Goal: Task Accomplishment & Management: Use online tool/utility

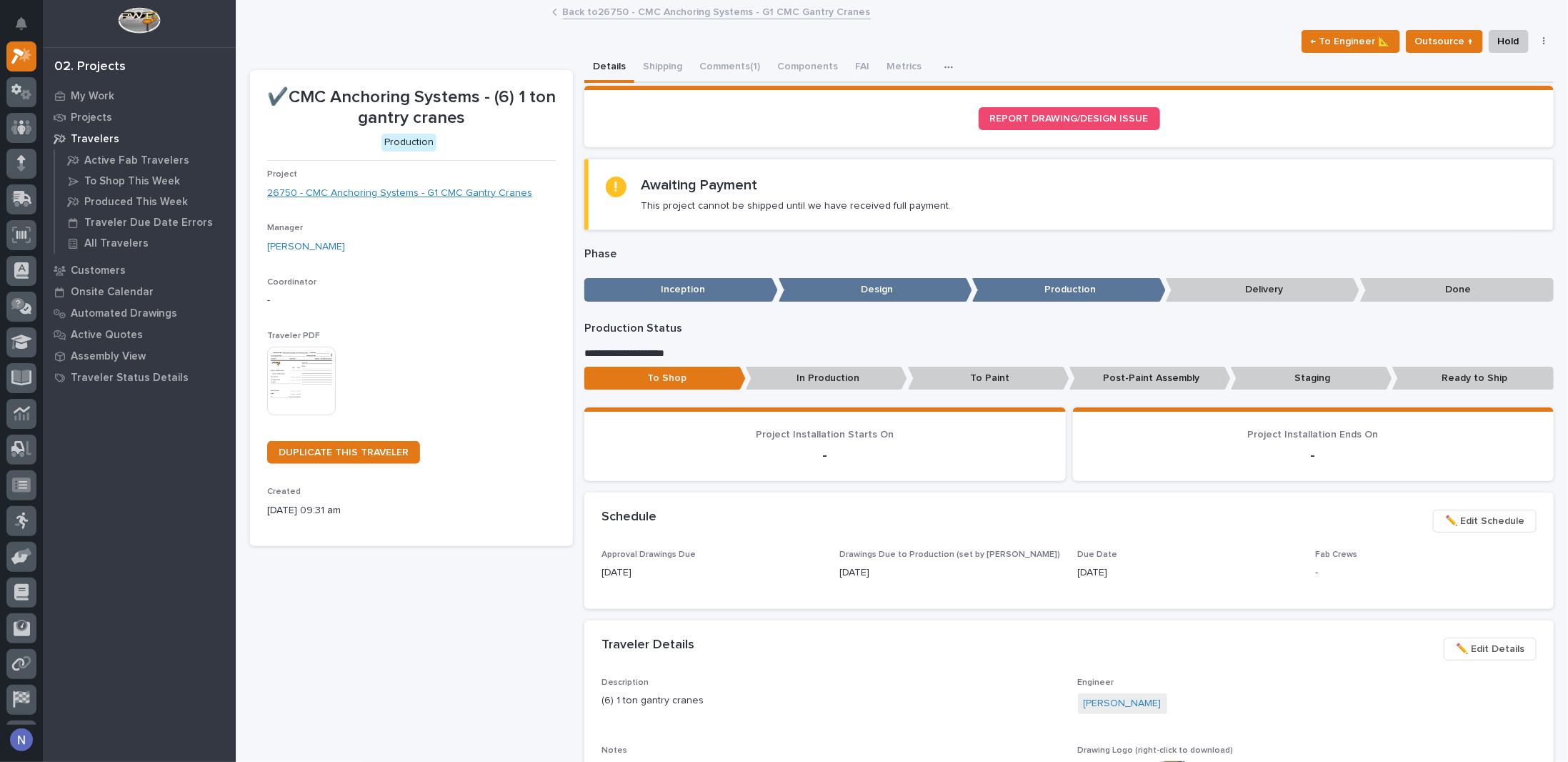
click at [471, 193] on link "26750 - CMC Anchoring Systems - G1 CMC Gantry Cranes" at bounding box center [399, 193] width 265 height 15
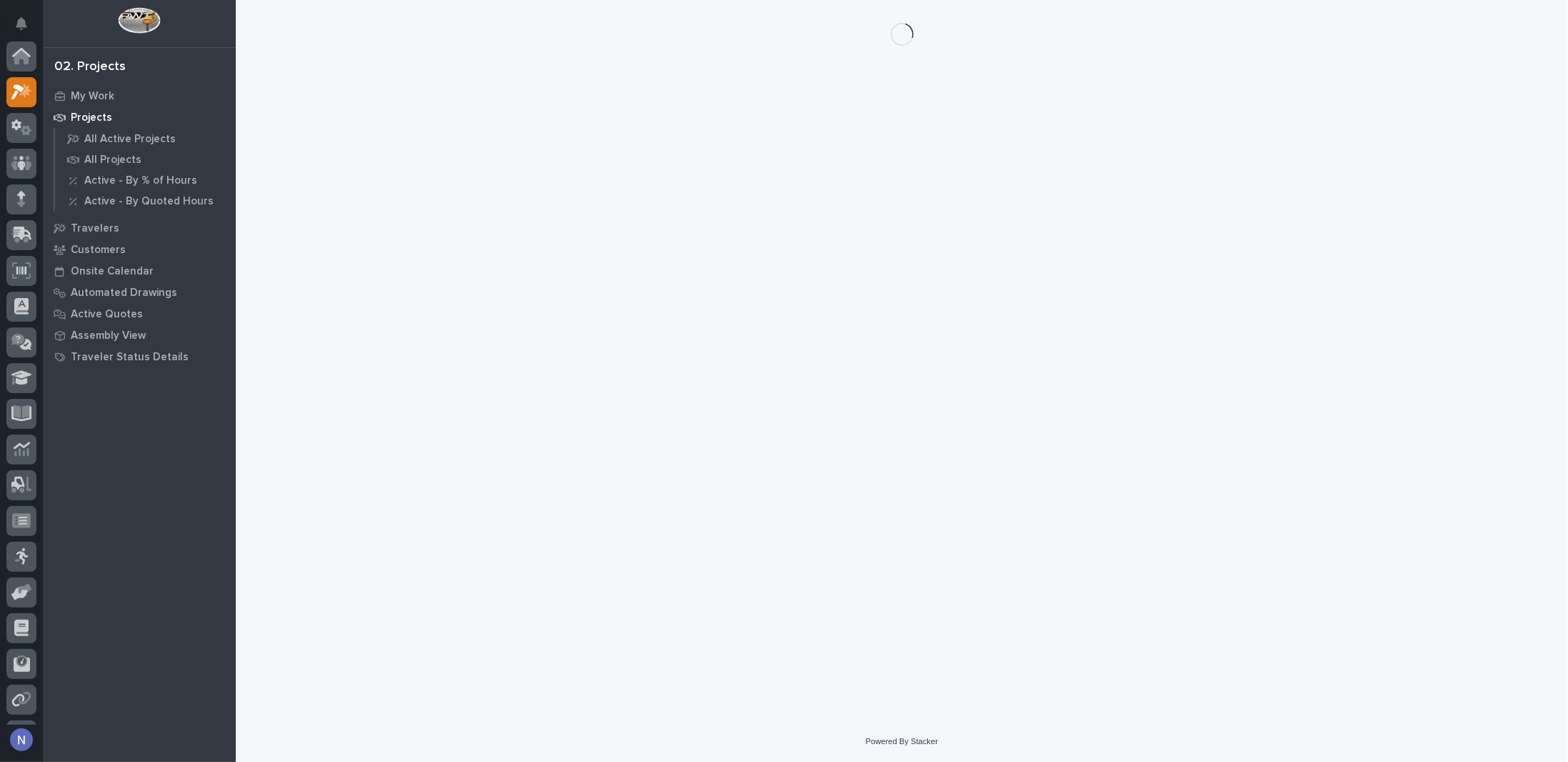
scroll to position [36, 0]
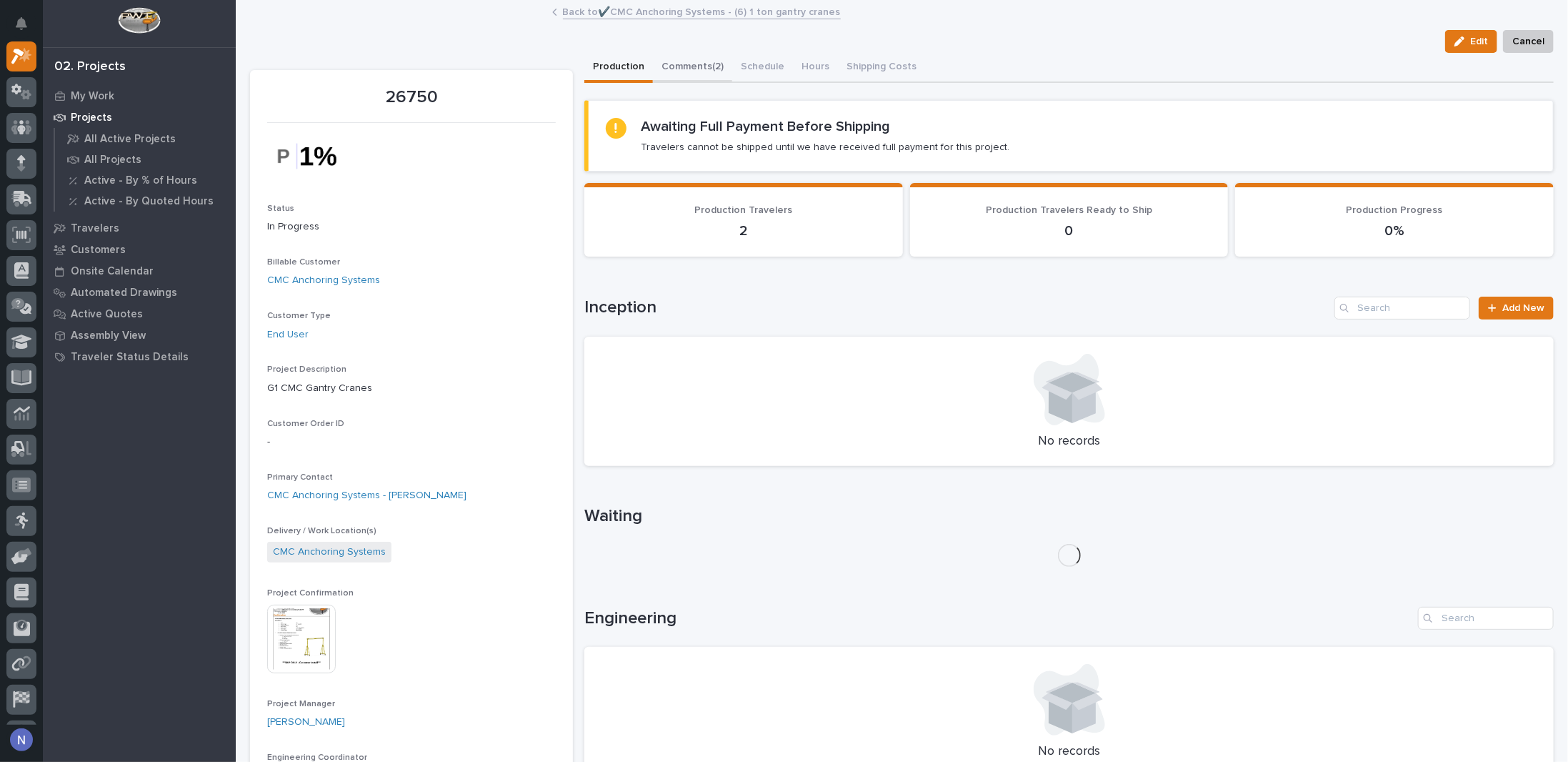
click at [699, 75] on button "Comments (2)" at bounding box center [692, 68] width 79 height 30
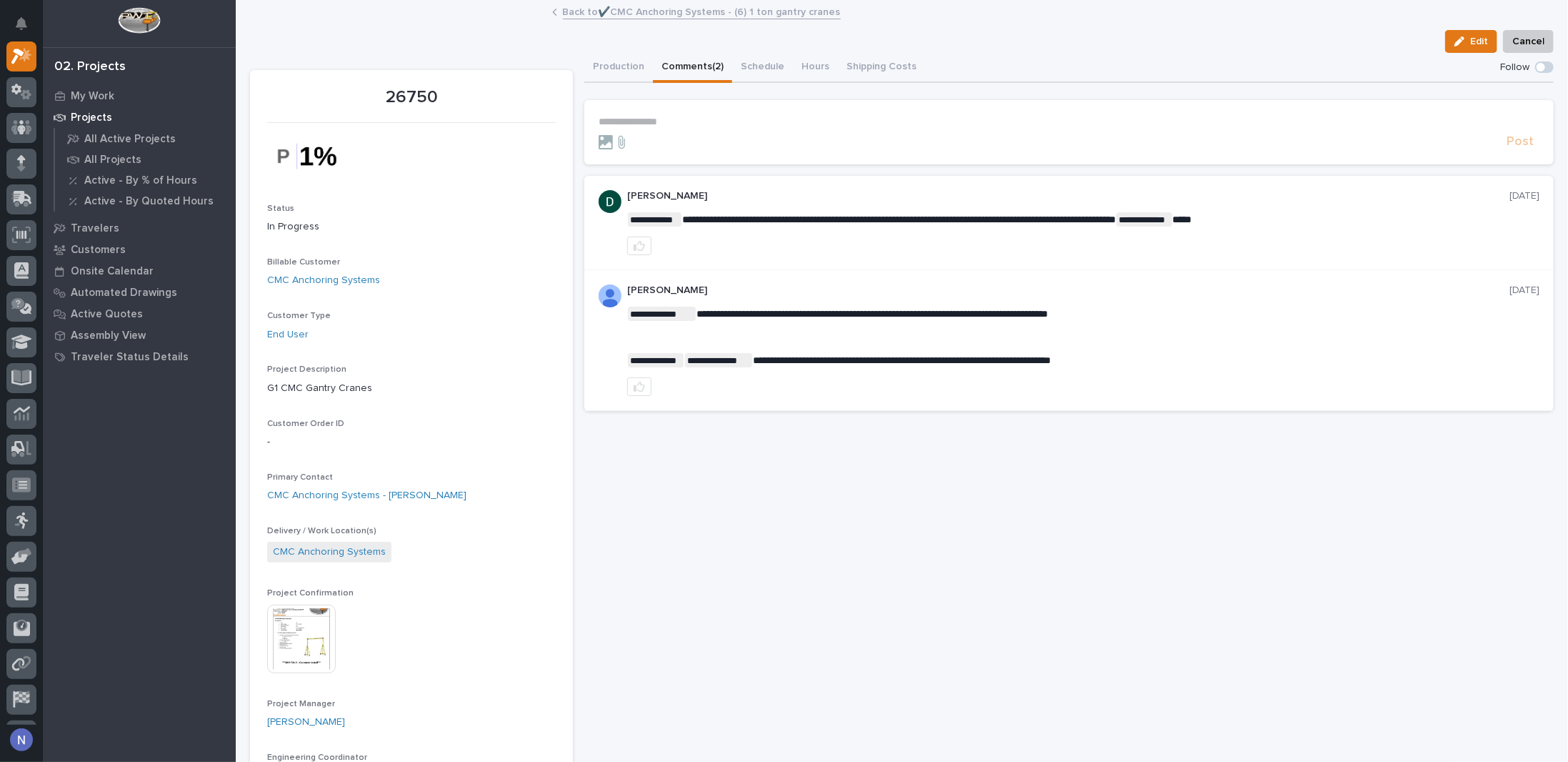
click at [603, 13] on link "Back to ✔️CMC Anchoring Systems - (6) 1 ton gantry cranes" at bounding box center [702, 11] width 278 height 16
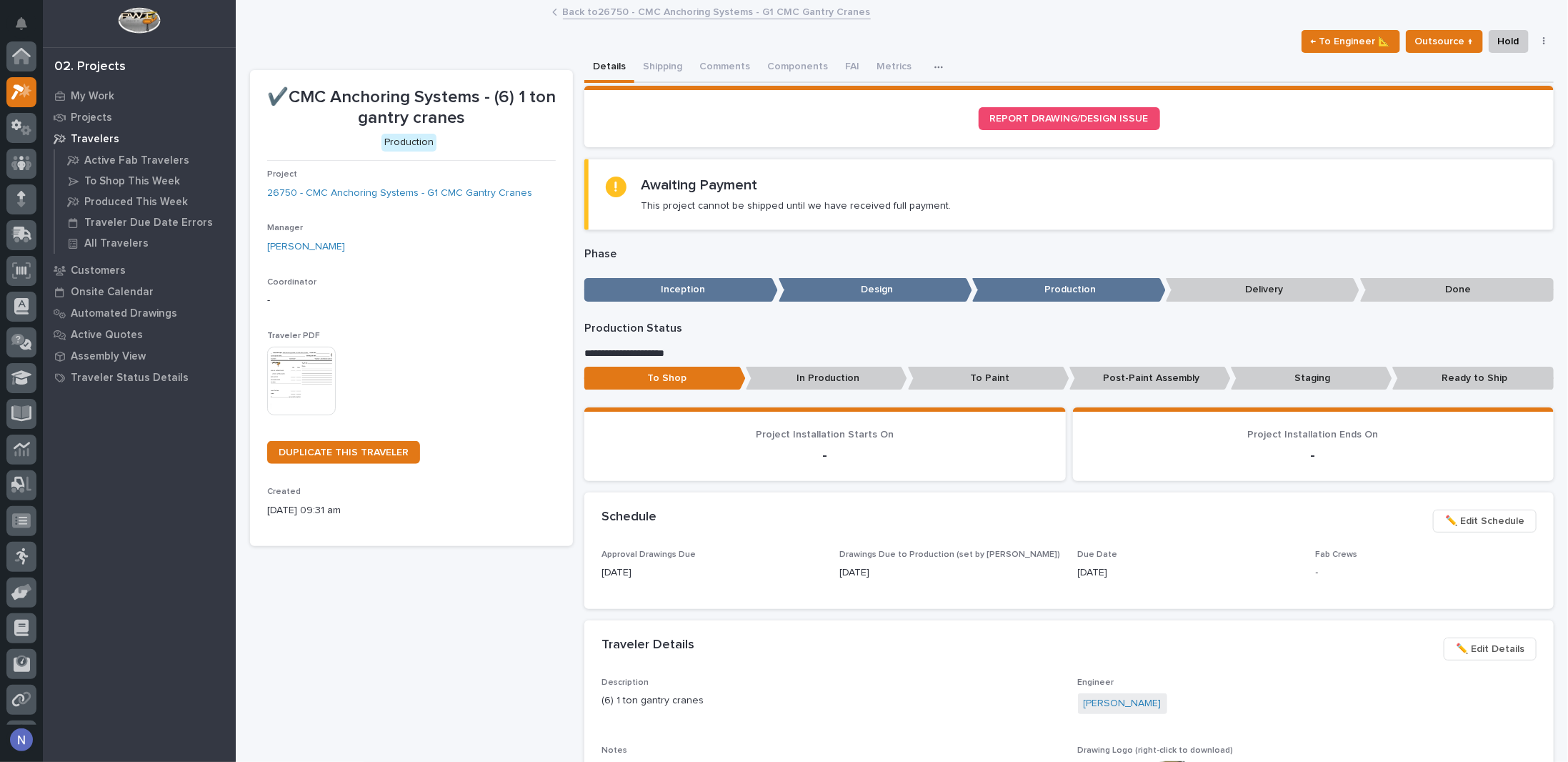
scroll to position [36, 0]
click at [659, 63] on button "Shipping" at bounding box center [662, 68] width 57 height 30
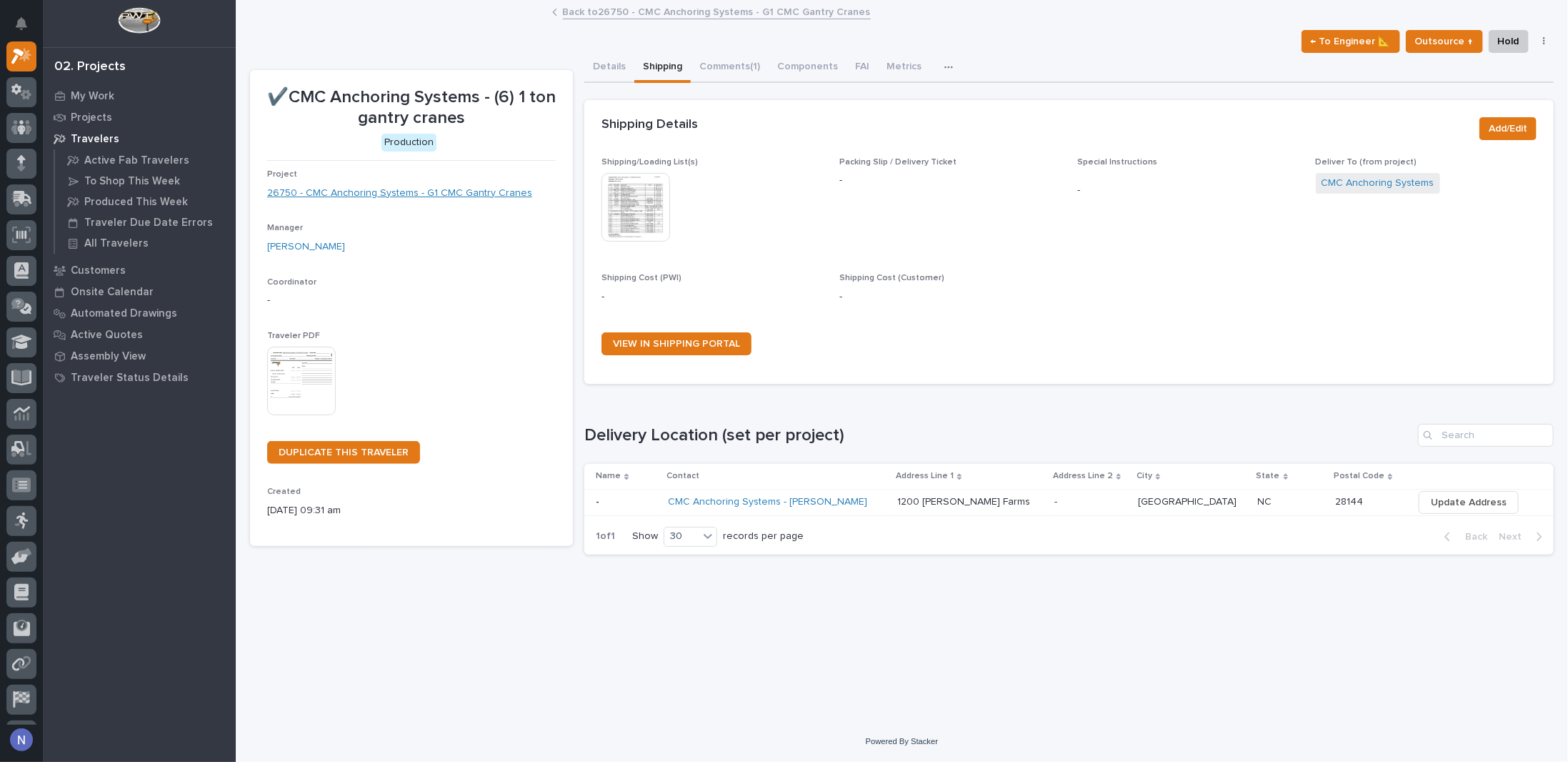
click at [513, 195] on link "26750 - CMC Anchoring Systems - G1 CMC Gantry Cranes" at bounding box center [399, 193] width 265 height 15
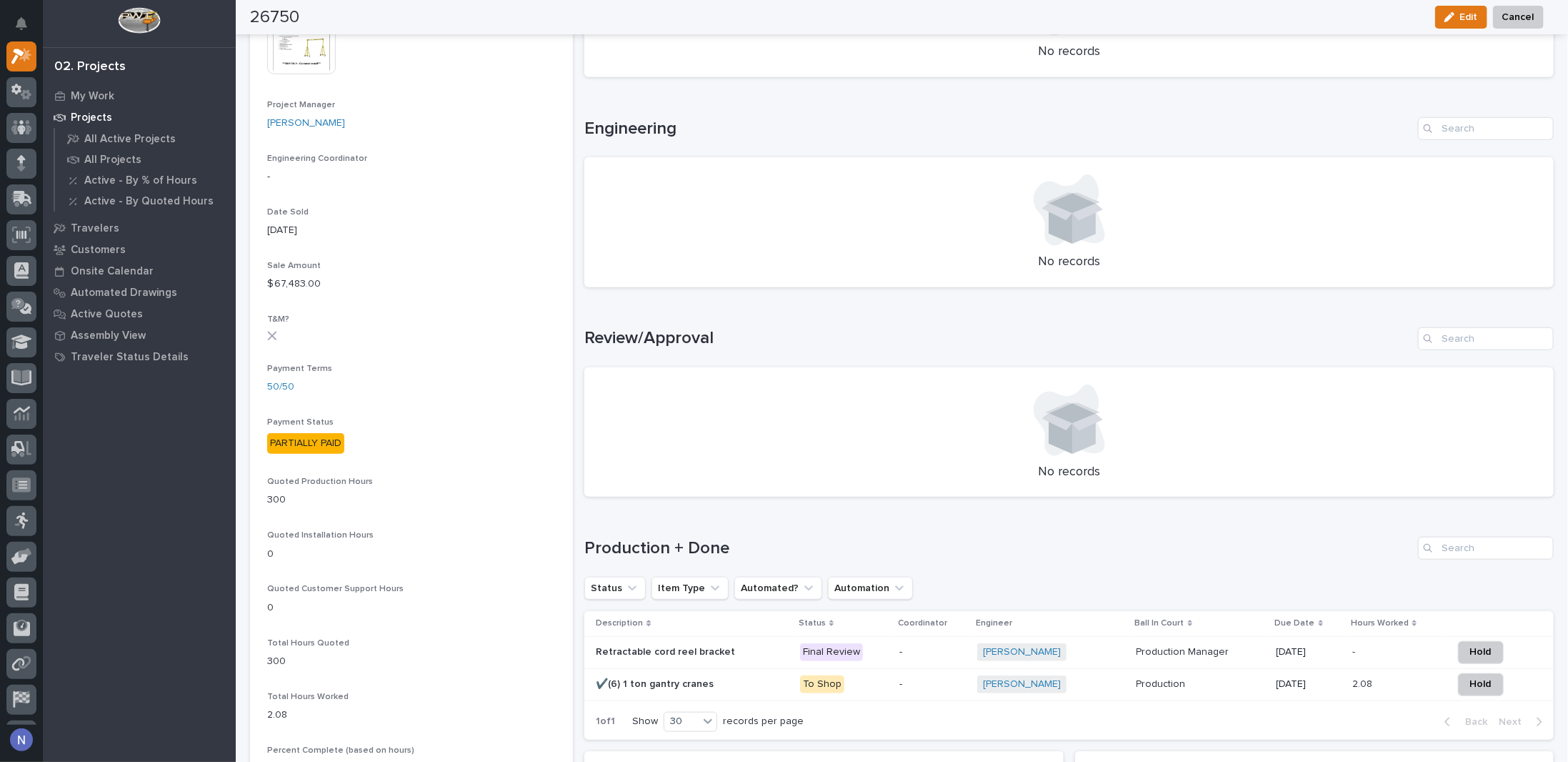
scroll to position [786, 0]
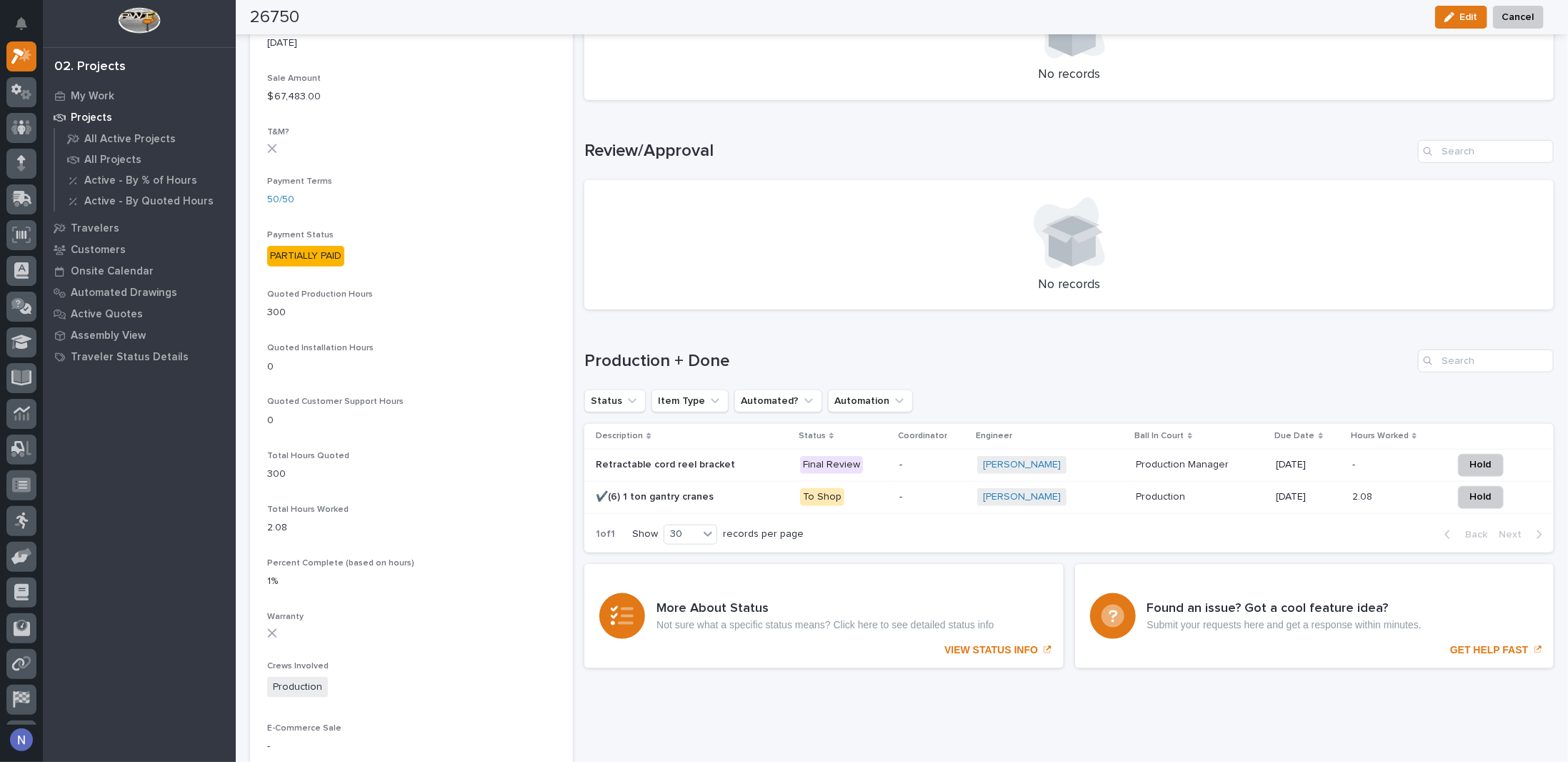
click at [756, 488] on div "✔️(6) 1 ton gantry cranes ✔️(6) 1 ton gantry cranes" at bounding box center [692, 498] width 193 height 24
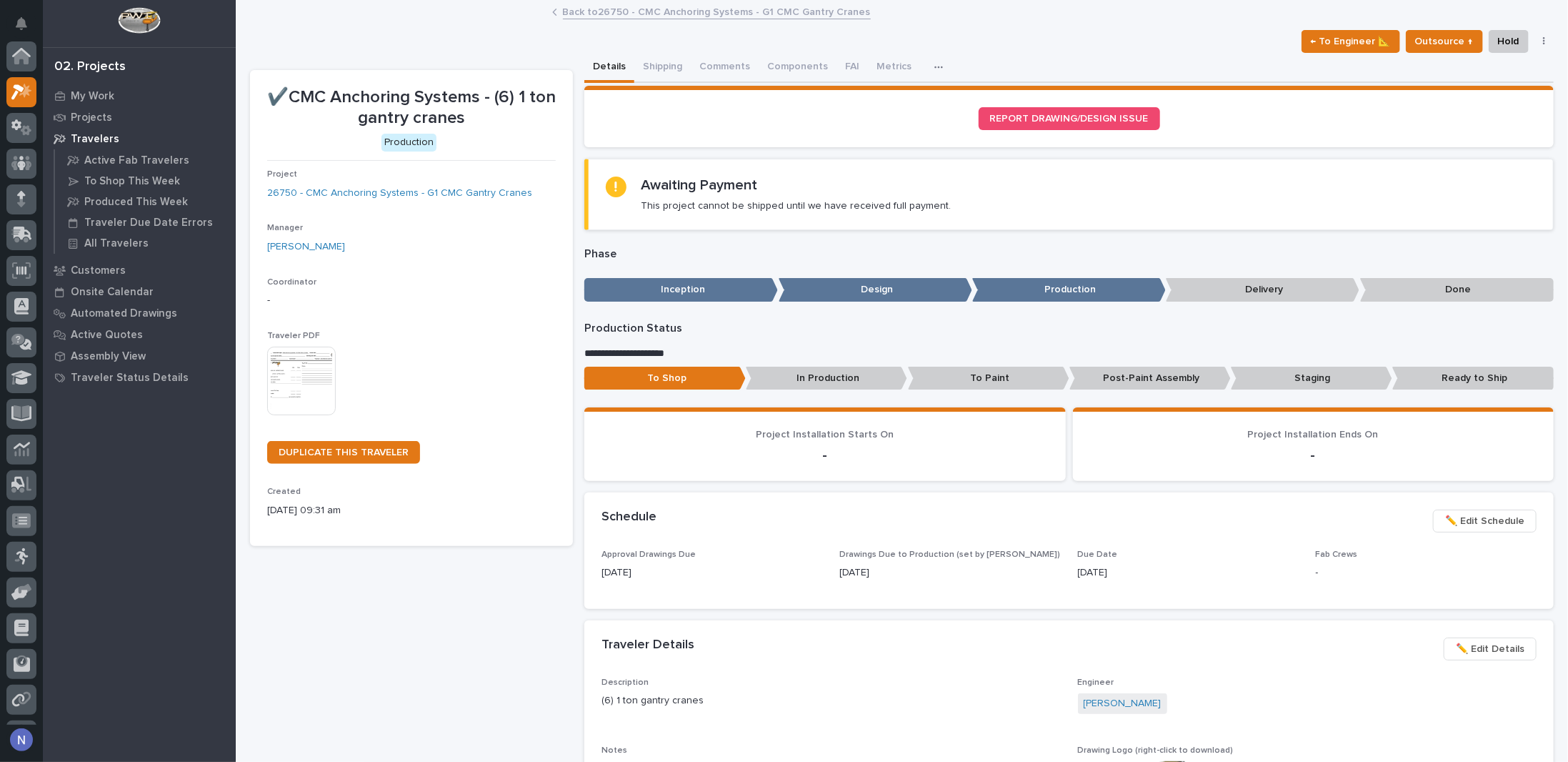
scroll to position [36, 0]
click at [655, 64] on button "Shipping" at bounding box center [662, 68] width 57 height 30
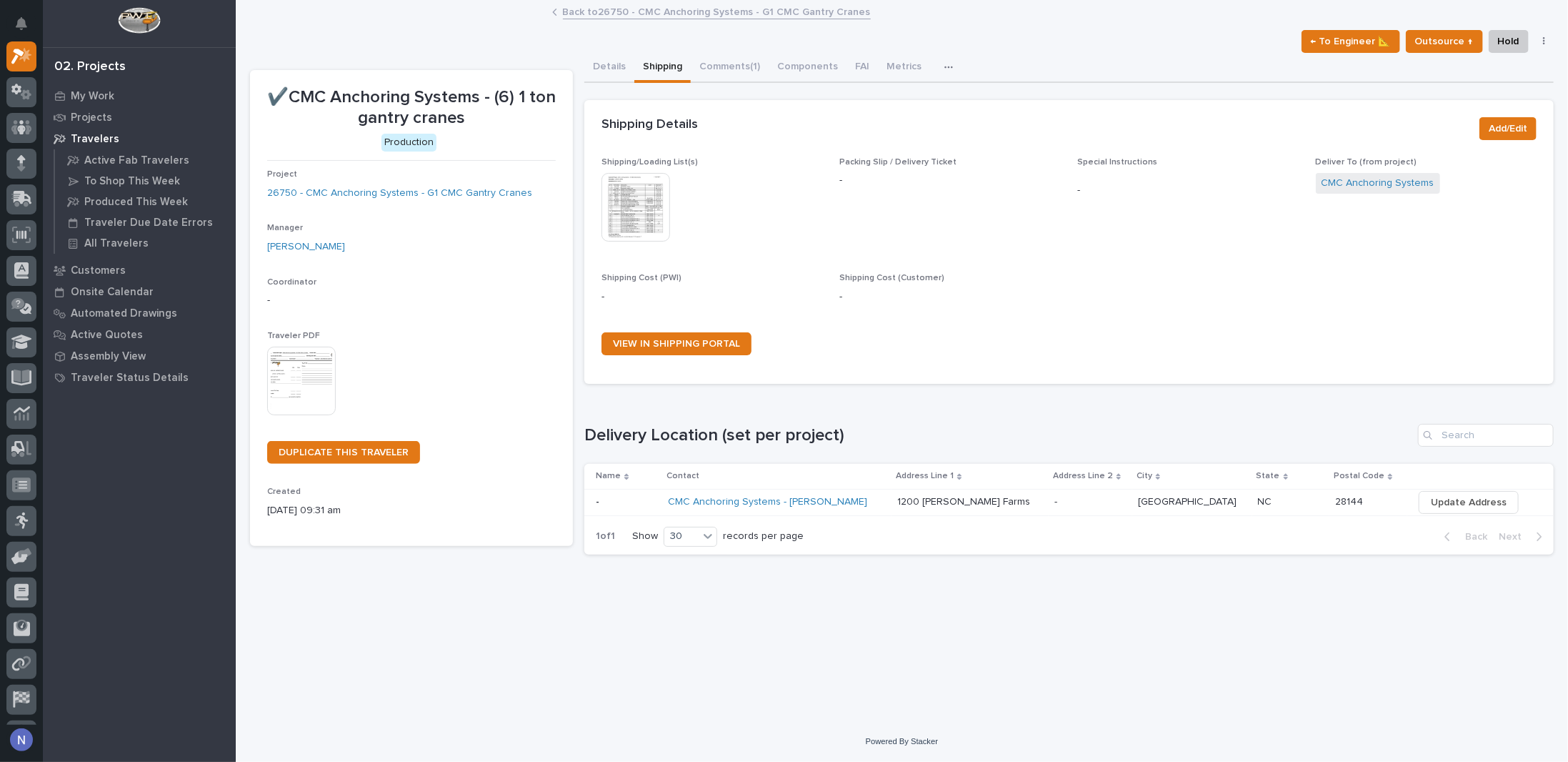
click at [647, 206] on img at bounding box center [635, 207] width 69 height 69
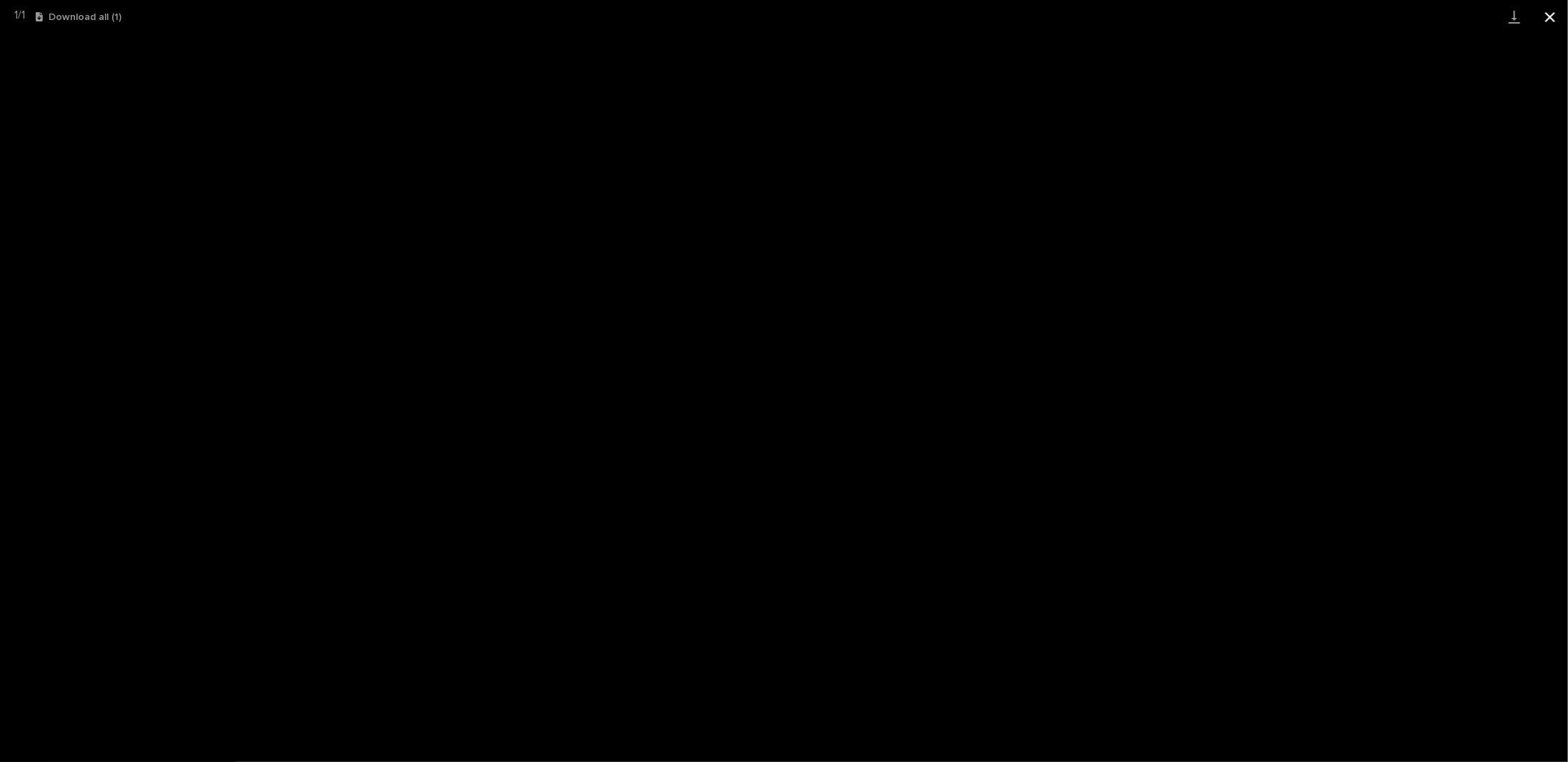
click at [1551, 22] on button "Close gallery" at bounding box center [1550, 16] width 36 height 34
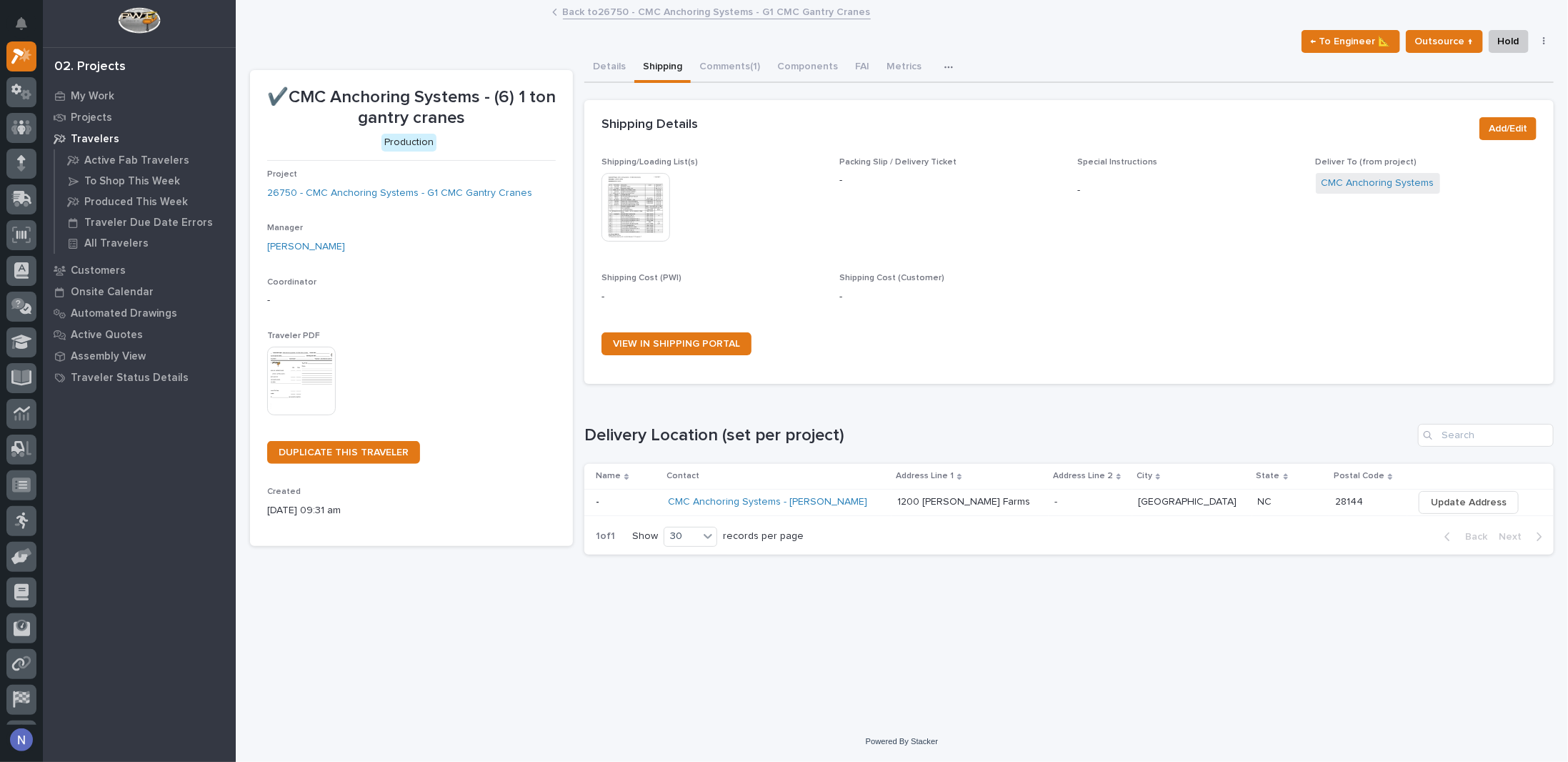
click at [621, 217] on img at bounding box center [635, 207] width 69 height 69
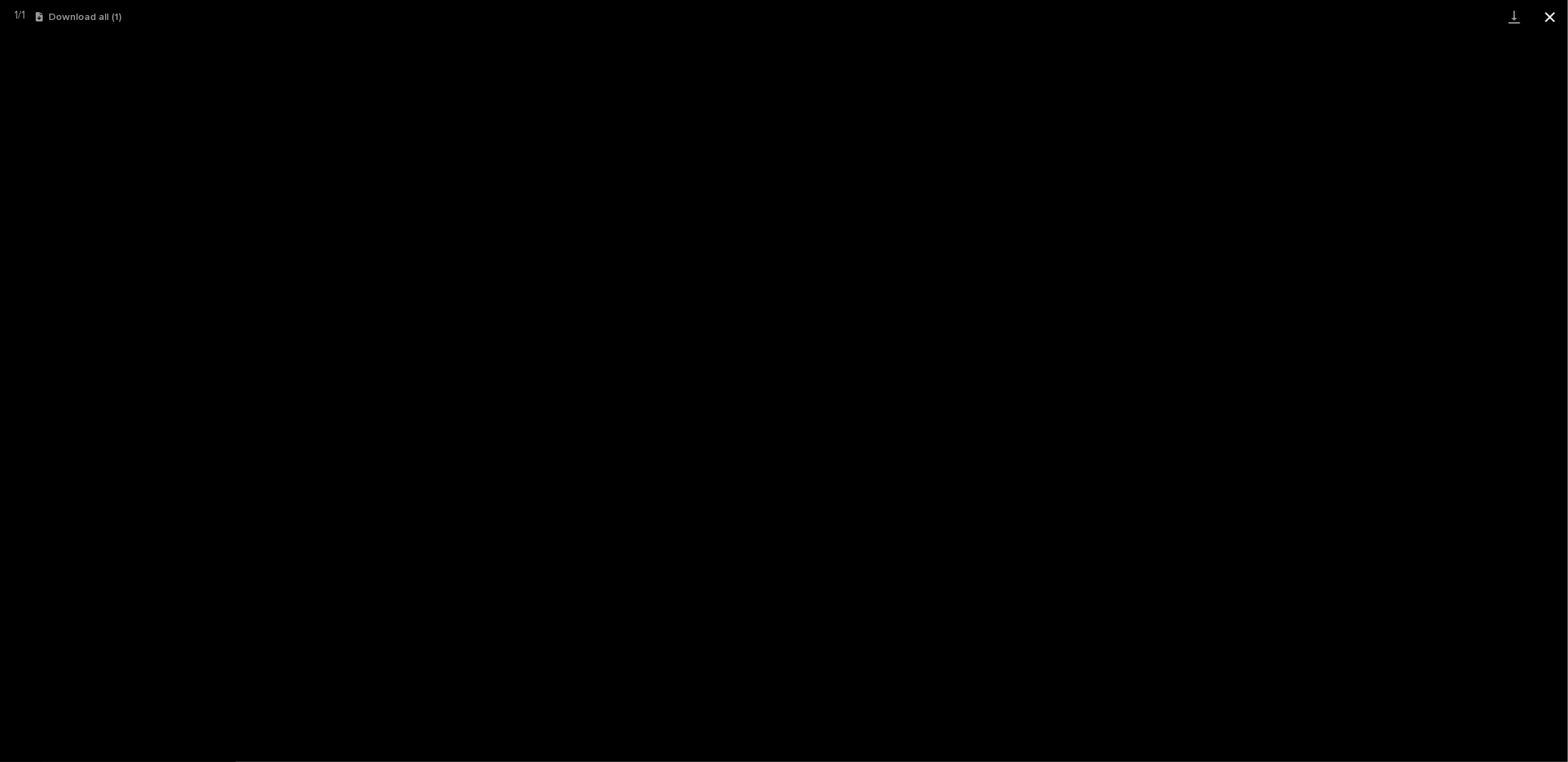
click at [1549, 13] on button "Close gallery" at bounding box center [1550, 16] width 36 height 34
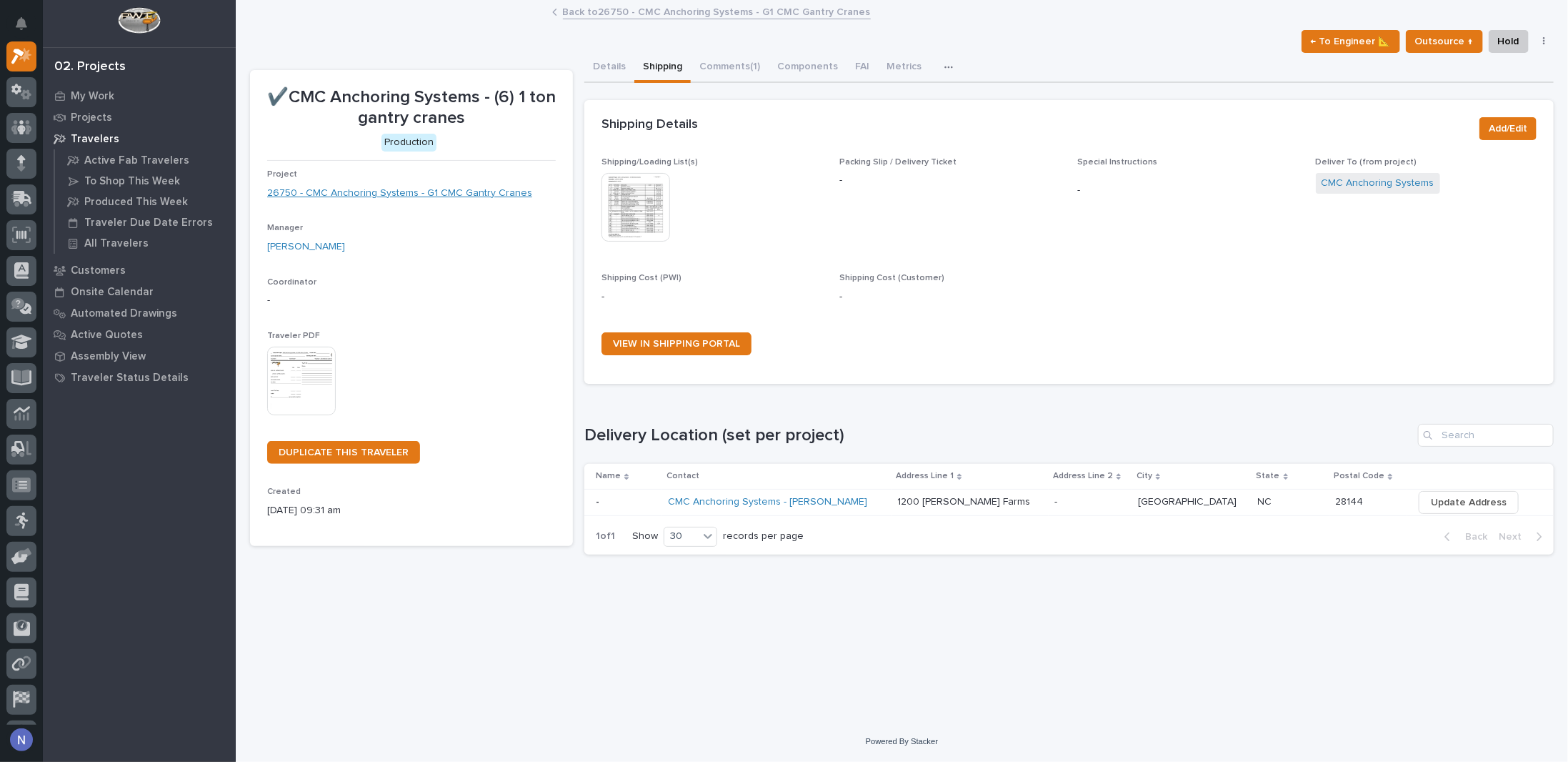
click at [490, 190] on link "26750 - CMC Anchoring Systems - G1 CMC Gantry Cranes" at bounding box center [399, 193] width 265 height 15
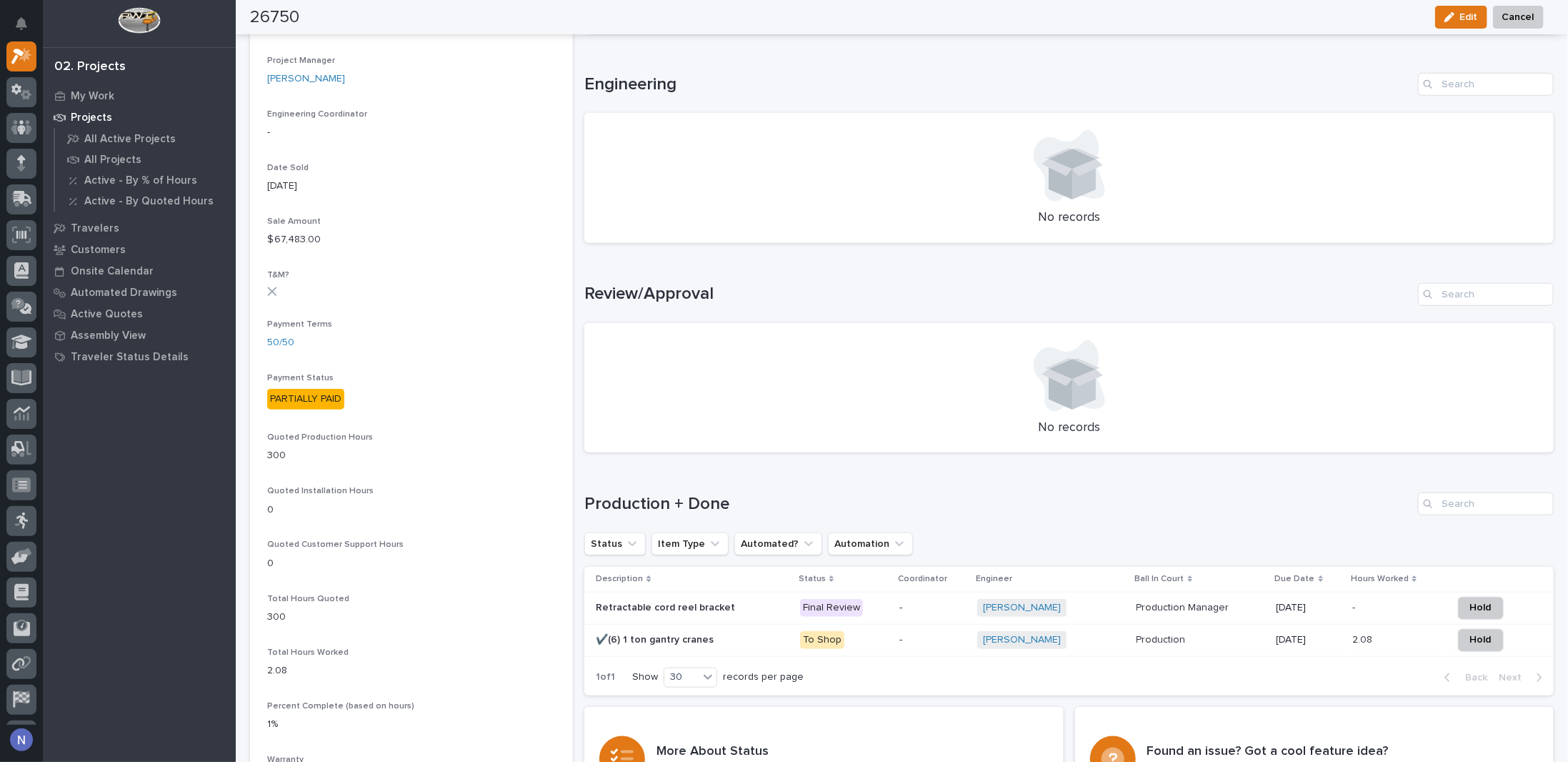
scroll to position [881, 0]
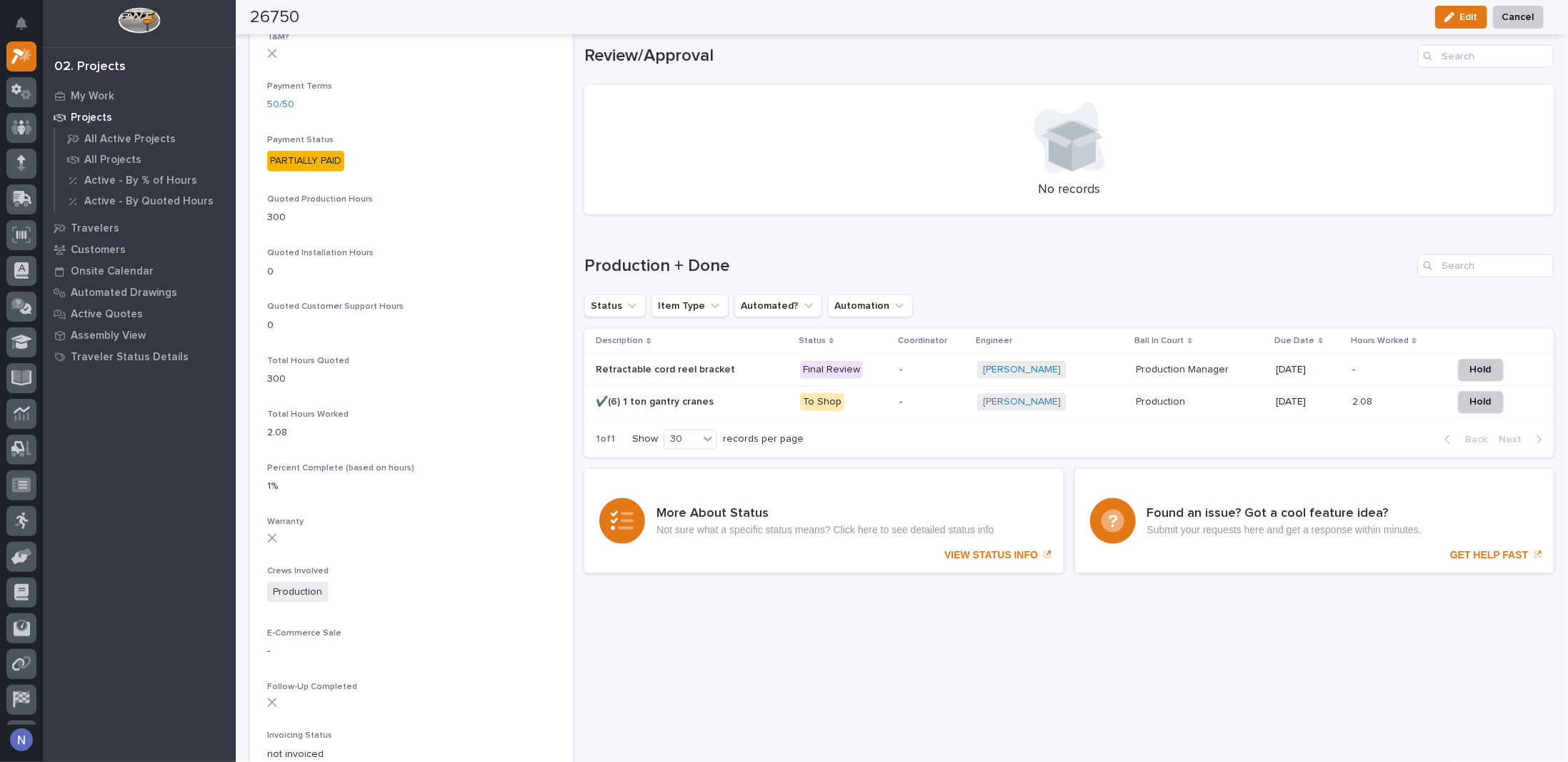
click at [737, 364] on p at bounding box center [692, 370] width 193 height 12
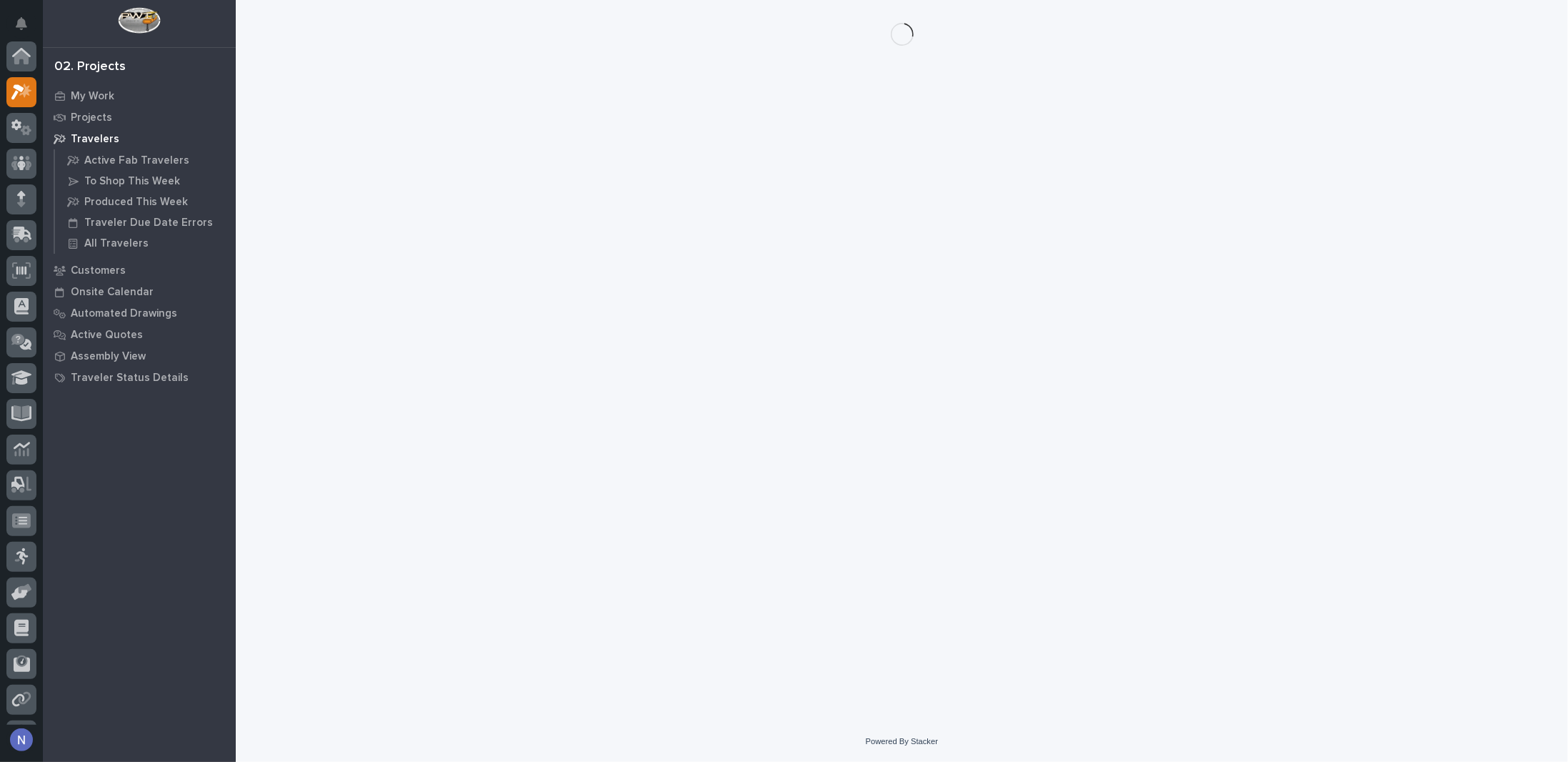
scroll to position [36, 0]
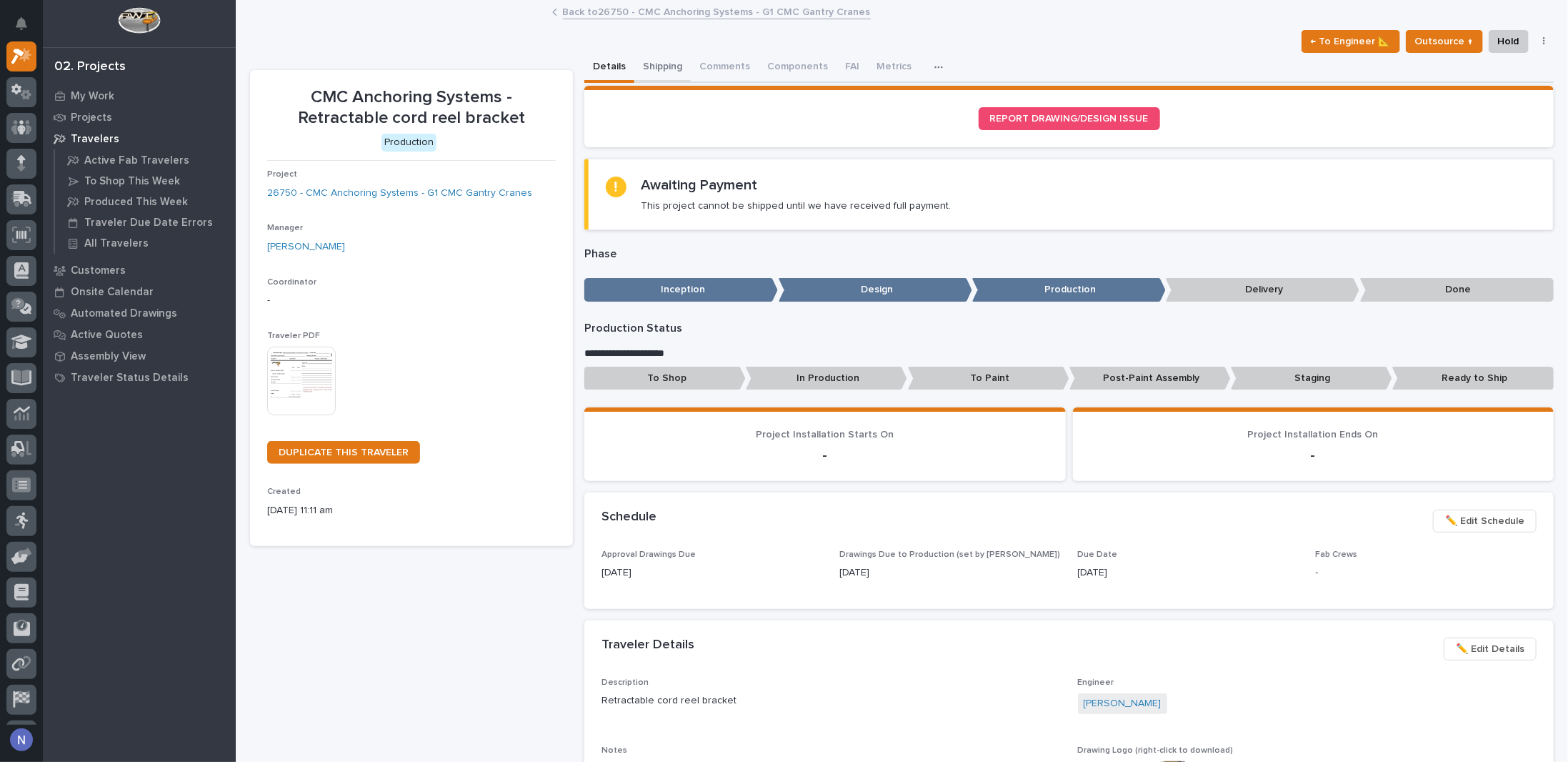
click at [649, 70] on button "Shipping" at bounding box center [662, 68] width 57 height 30
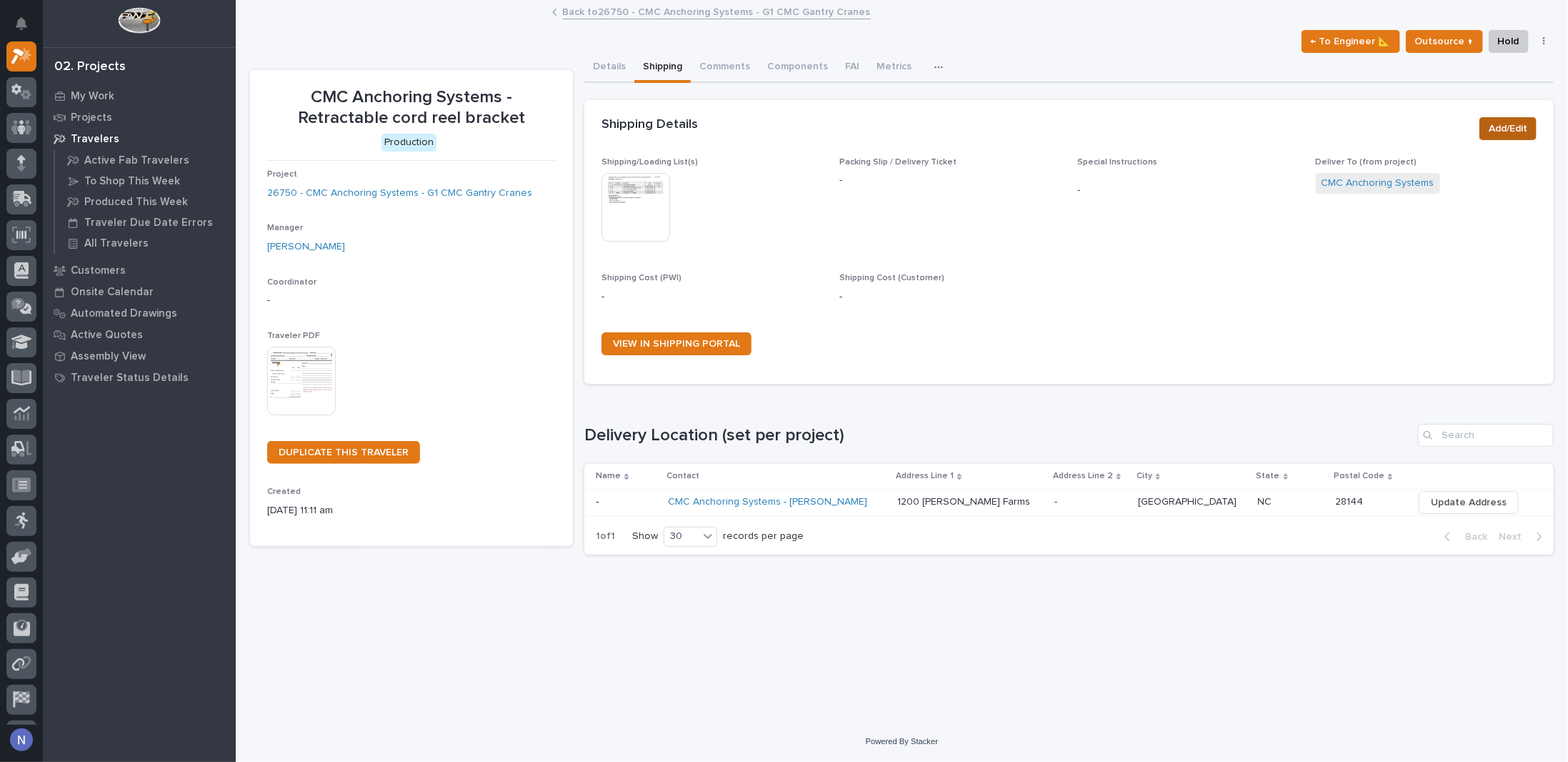
click at [1517, 134] on span "Add/Edit" at bounding box center [1508, 128] width 39 height 17
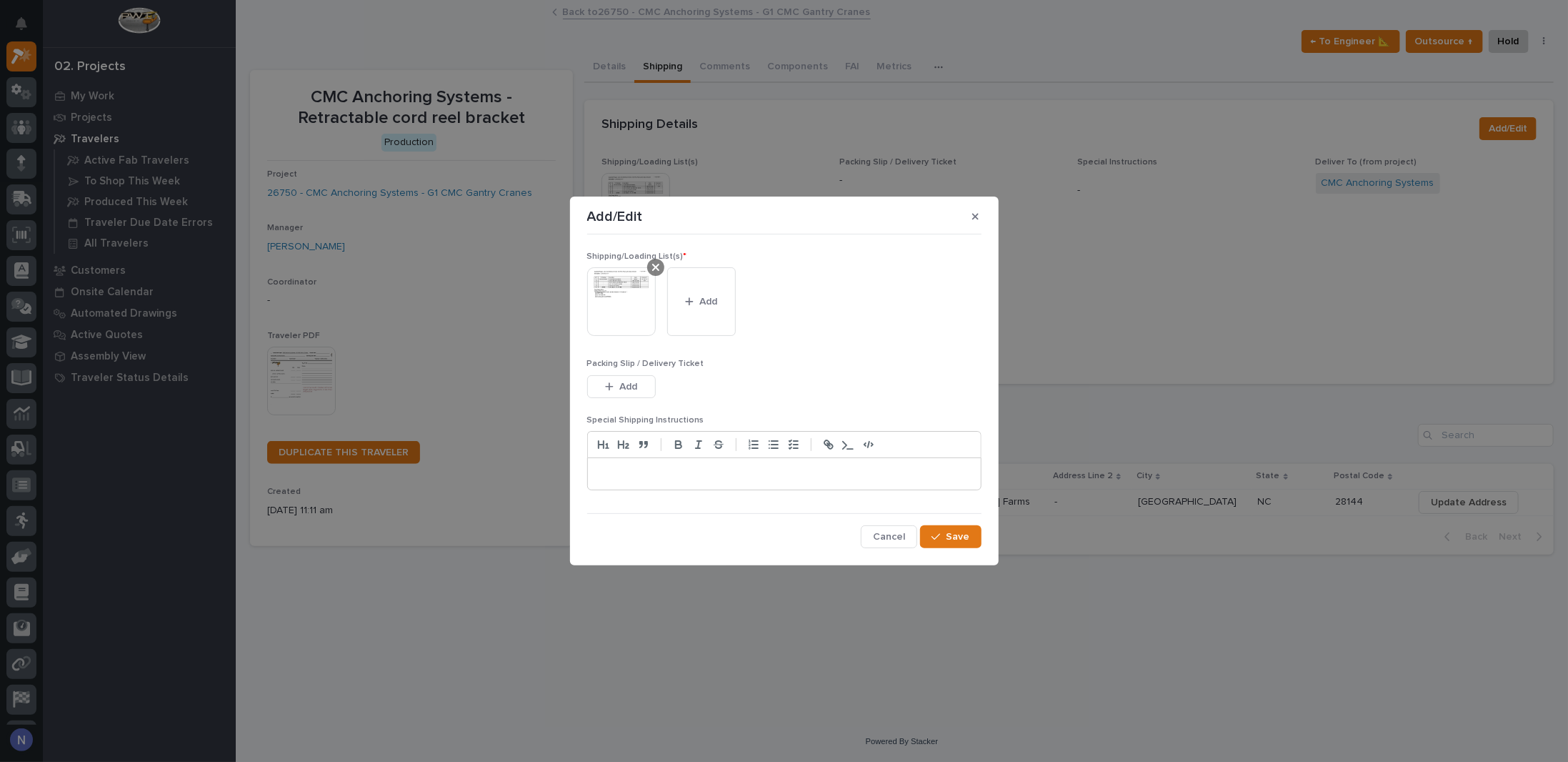
click at [659, 273] on div at bounding box center [656, 267] width 17 height 17
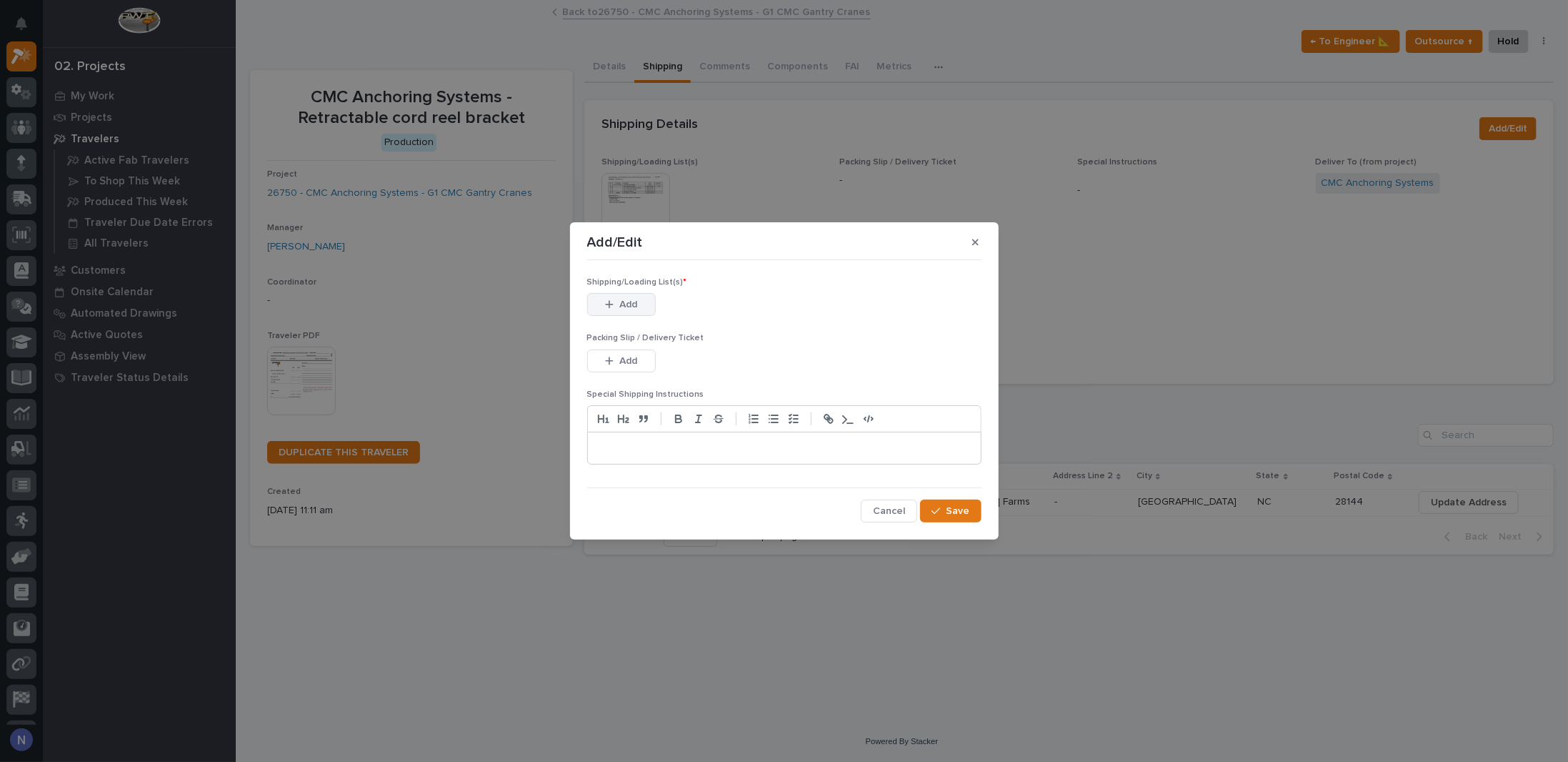
click at [618, 300] on button "Add" at bounding box center [621, 304] width 69 height 23
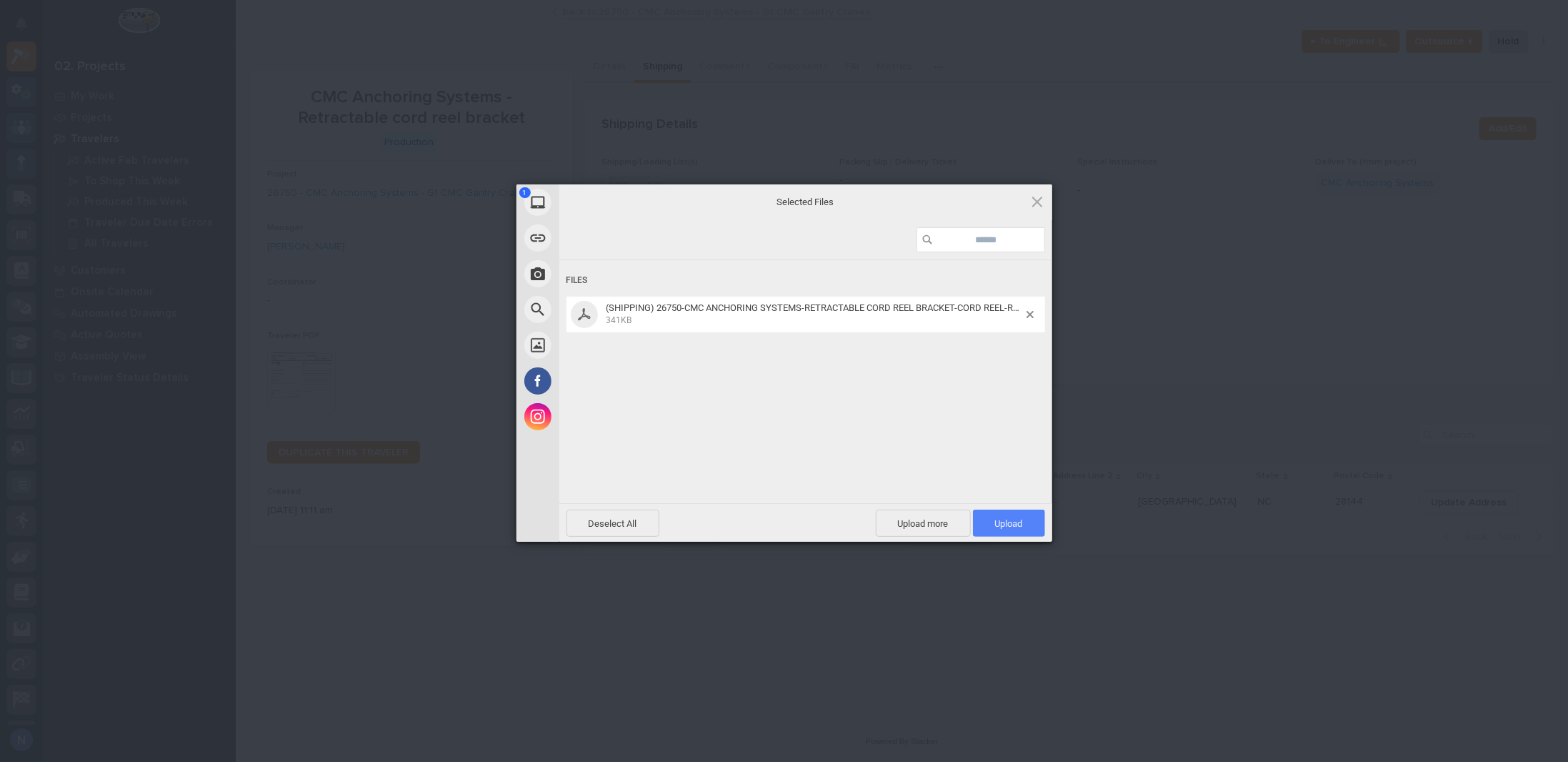
click at [1023, 527] on span "Upload 1" at bounding box center [1009, 523] width 72 height 27
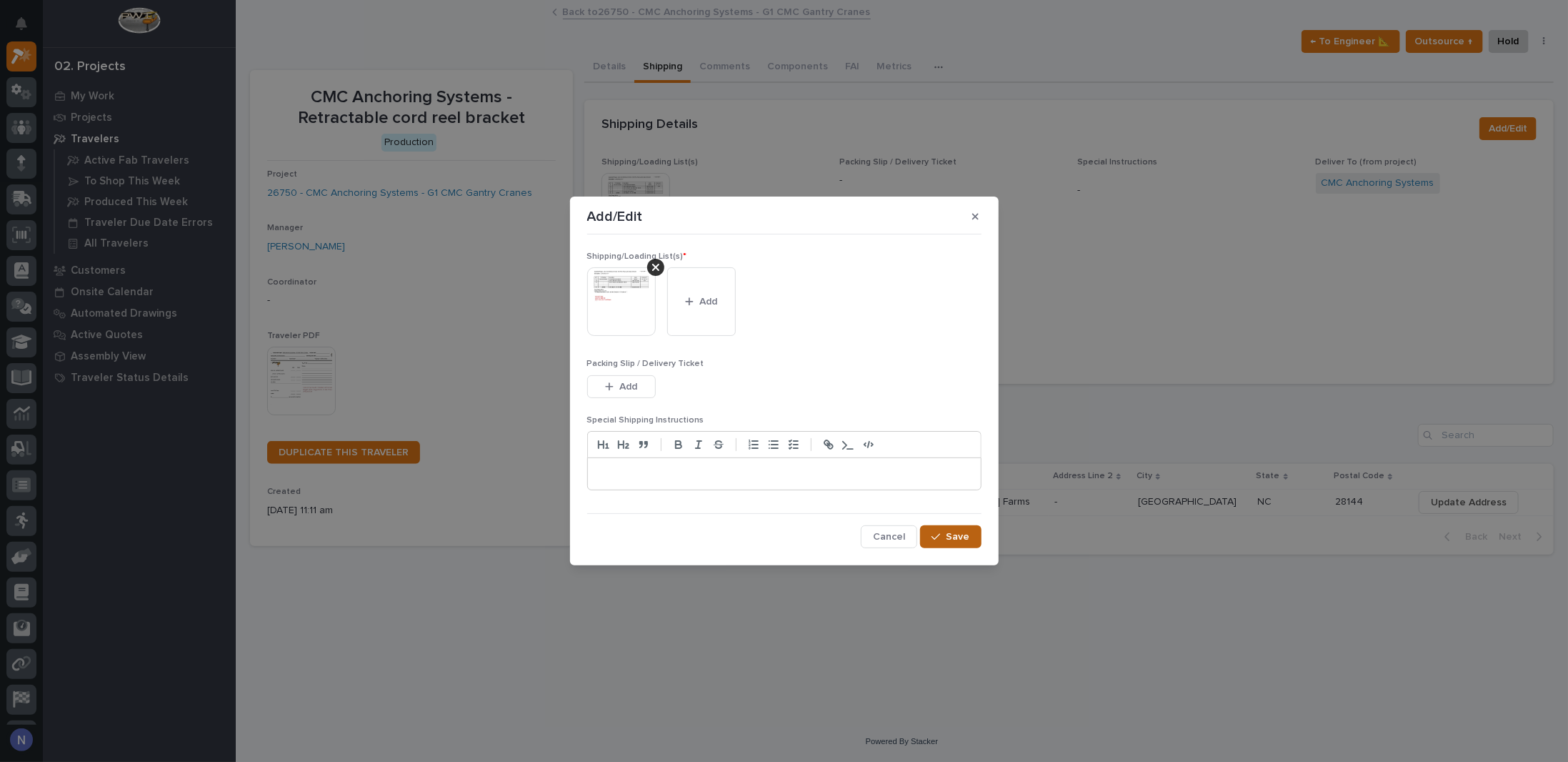
click at [962, 541] on span "Save" at bounding box center [958, 536] width 24 height 13
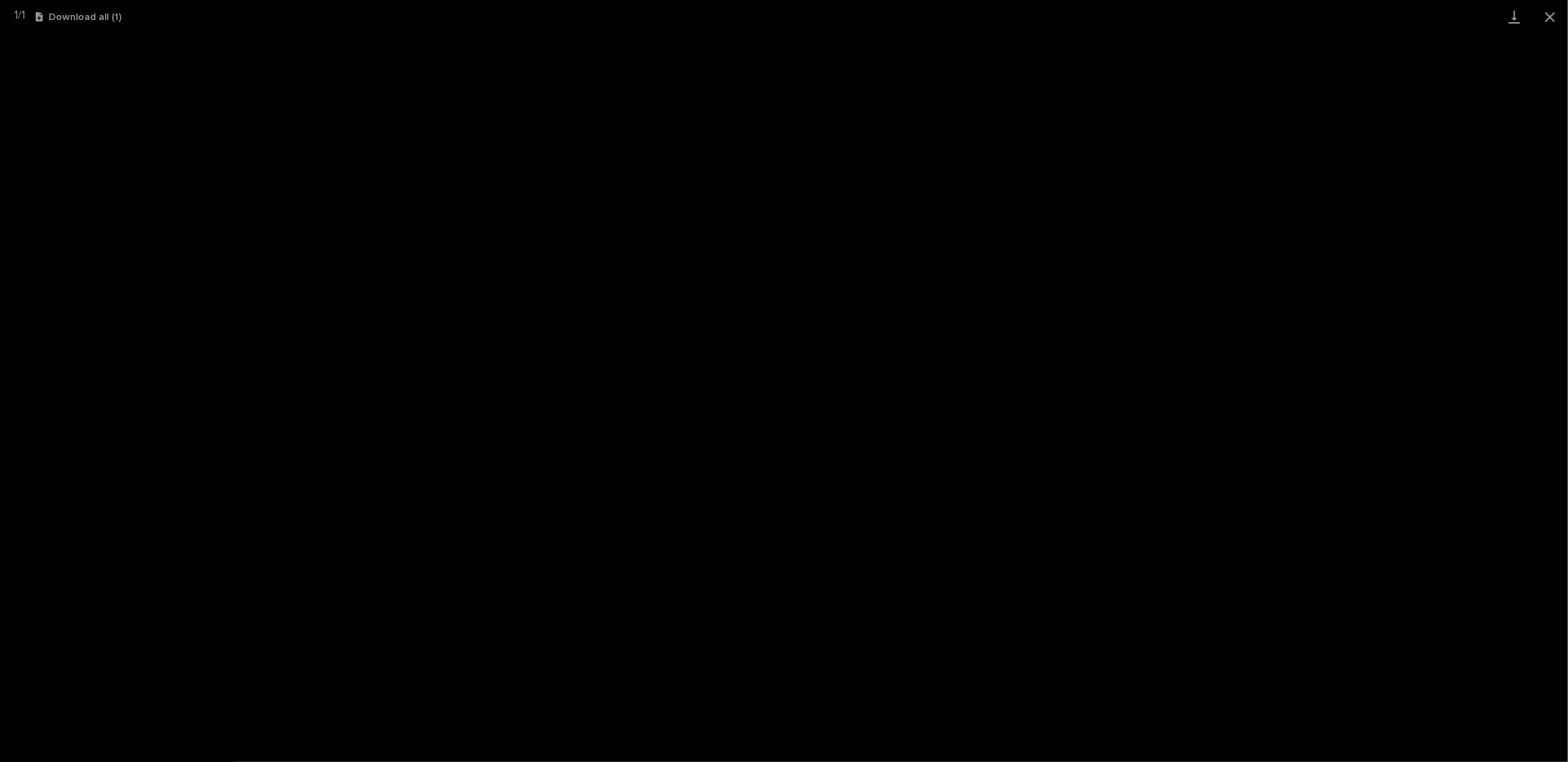
scroll to position [36, 0]
click at [1552, 12] on button "Close gallery" at bounding box center [1550, 16] width 36 height 34
